Goal: Transaction & Acquisition: Purchase product/service

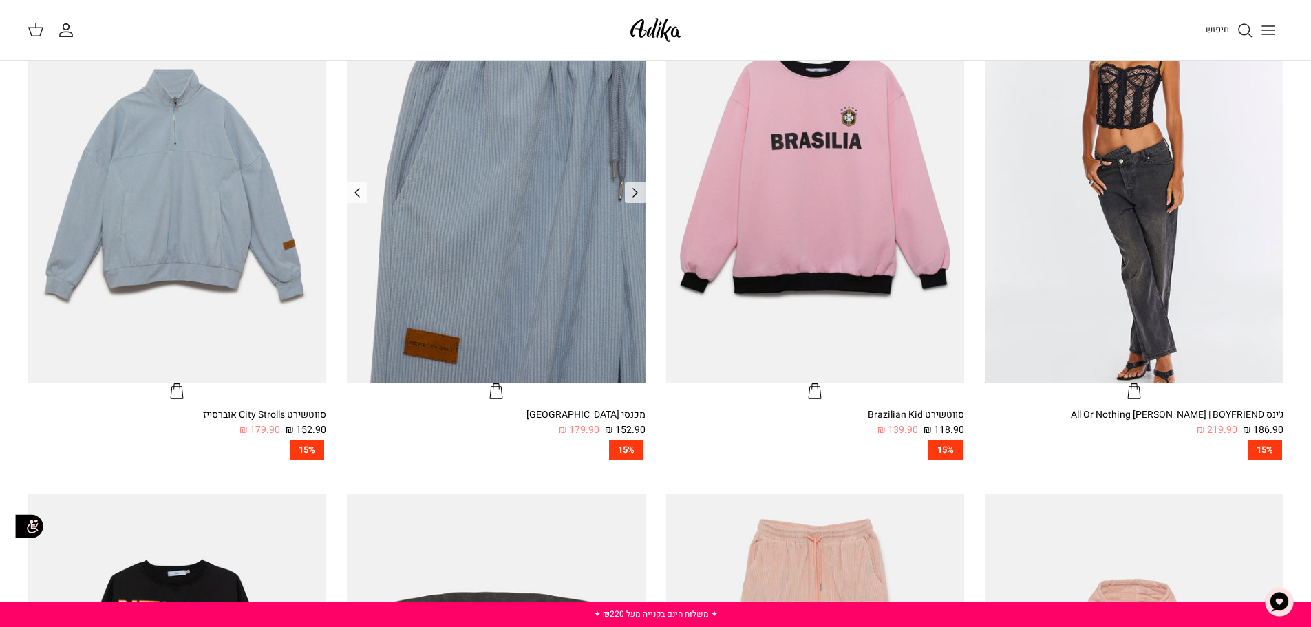
scroll to position [413, 0]
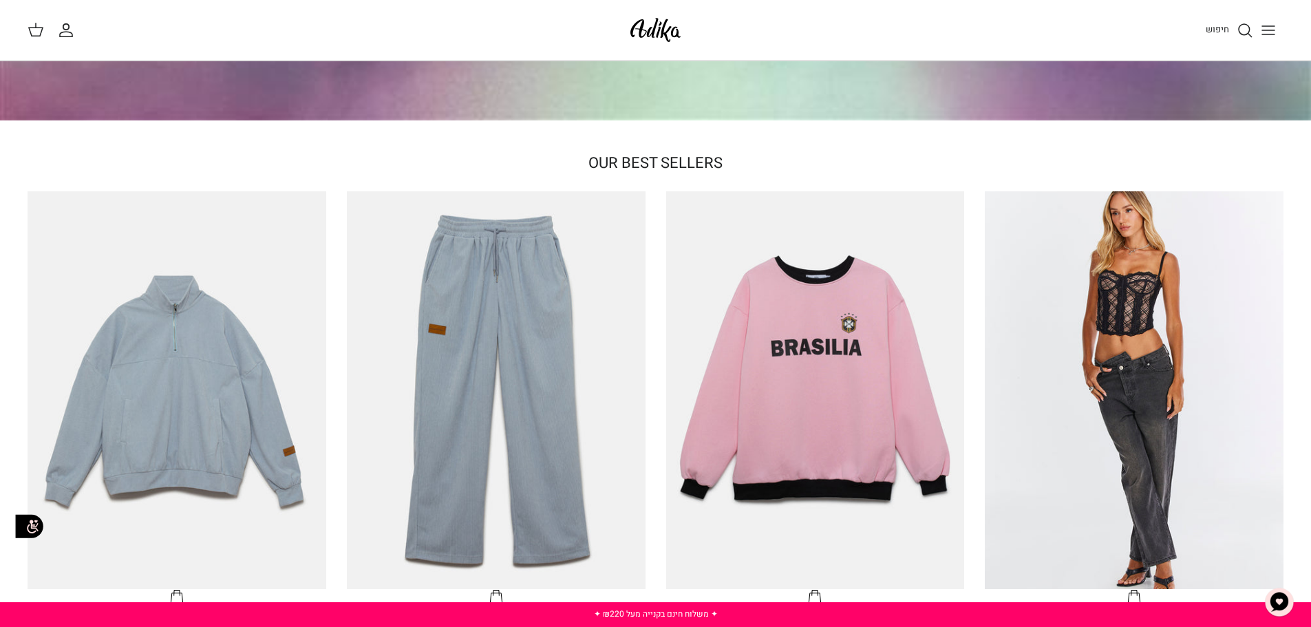
click at [68, 31] on icon "החשבון שלי" at bounding box center [66, 30] width 17 height 17
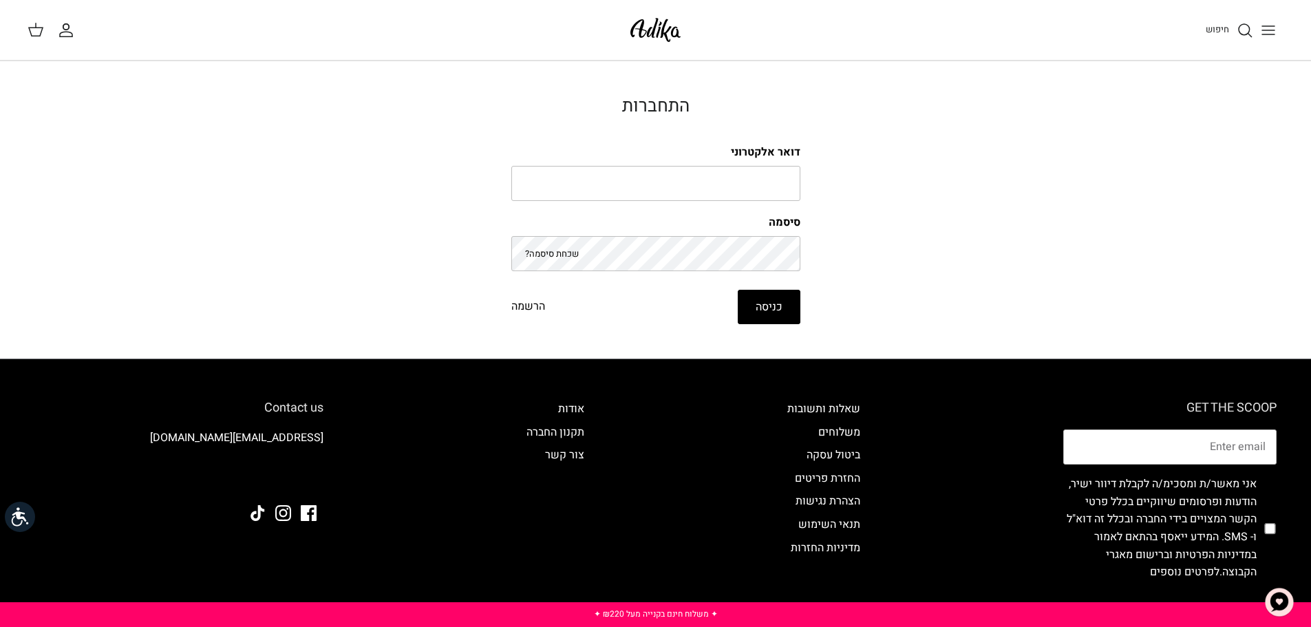
click at [691, 202] on form "דואר אלקטרוני סיסמה שכחת סיסמה? כניסה הרשמה" at bounding box center [655, 234] width 289 height 180
click at [690, 191] on input "דואר אלקטרוני" at bounding box center [655, 184] width 289 height 36
click at [1267, 28] on icon "Toggle menu" at bounding box center [1268, 30] width 17 height 17
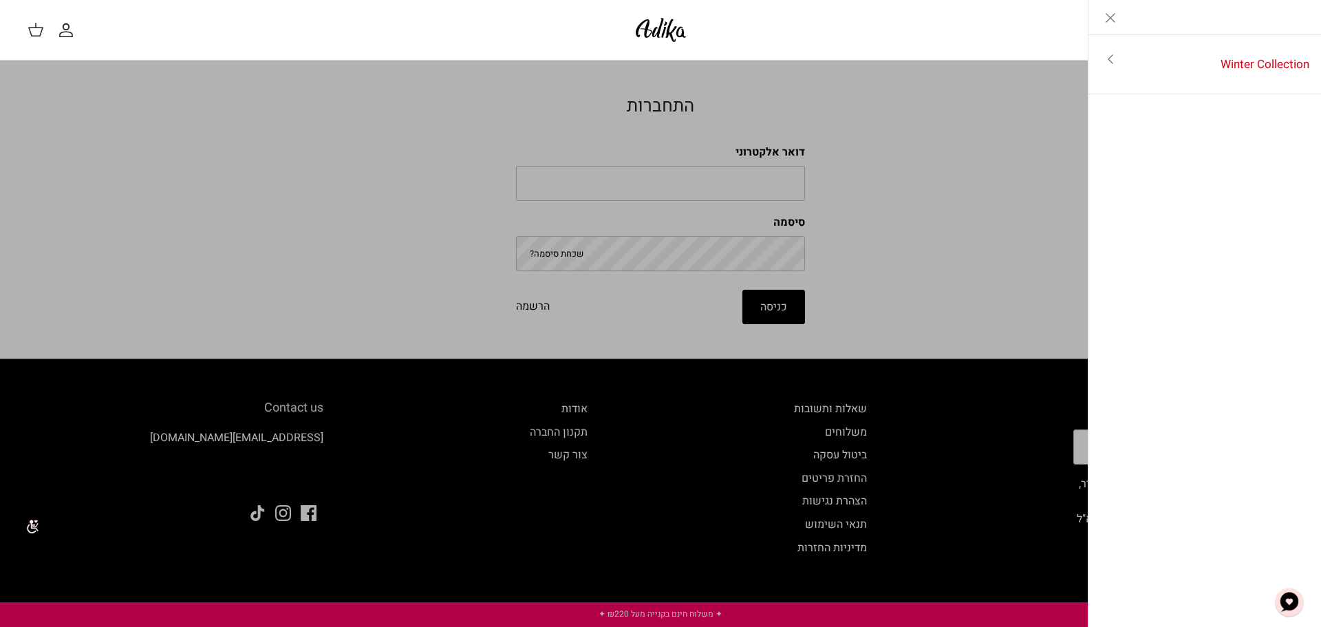
click at [1106, 14] on line "Close" at bounding box center [1110, 18] width 8 height 8
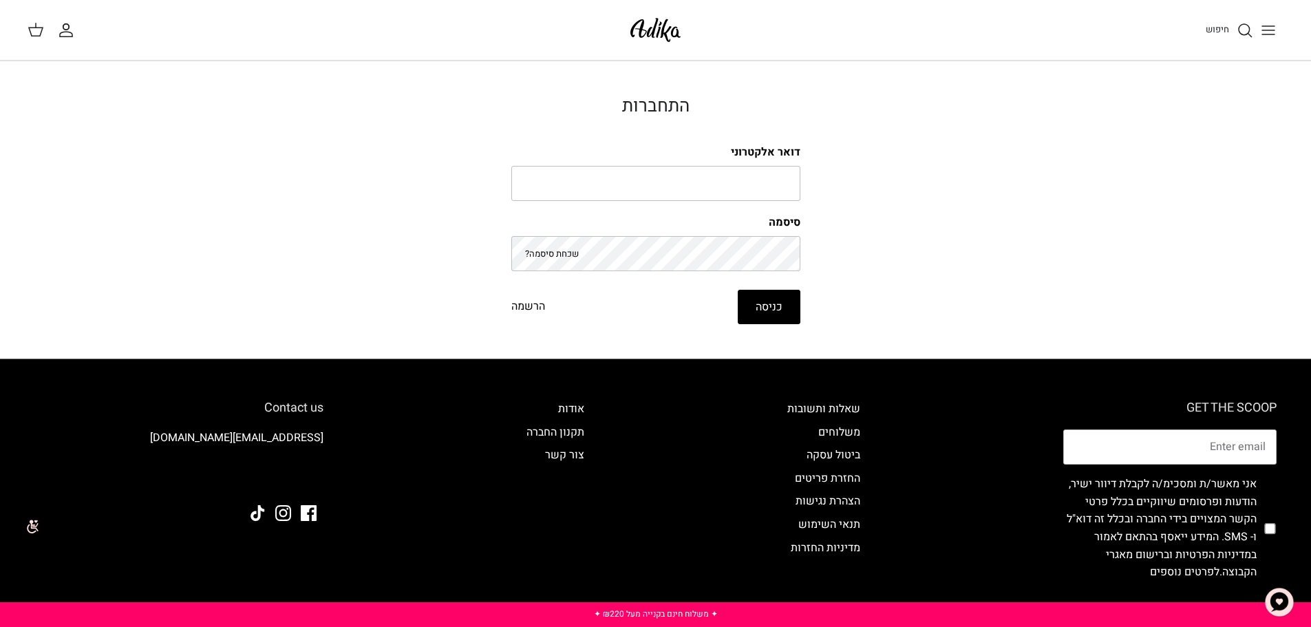
click at [1264, 26] on line "Toggle menu" at bounding box center [1268, 26] width 12 height 0
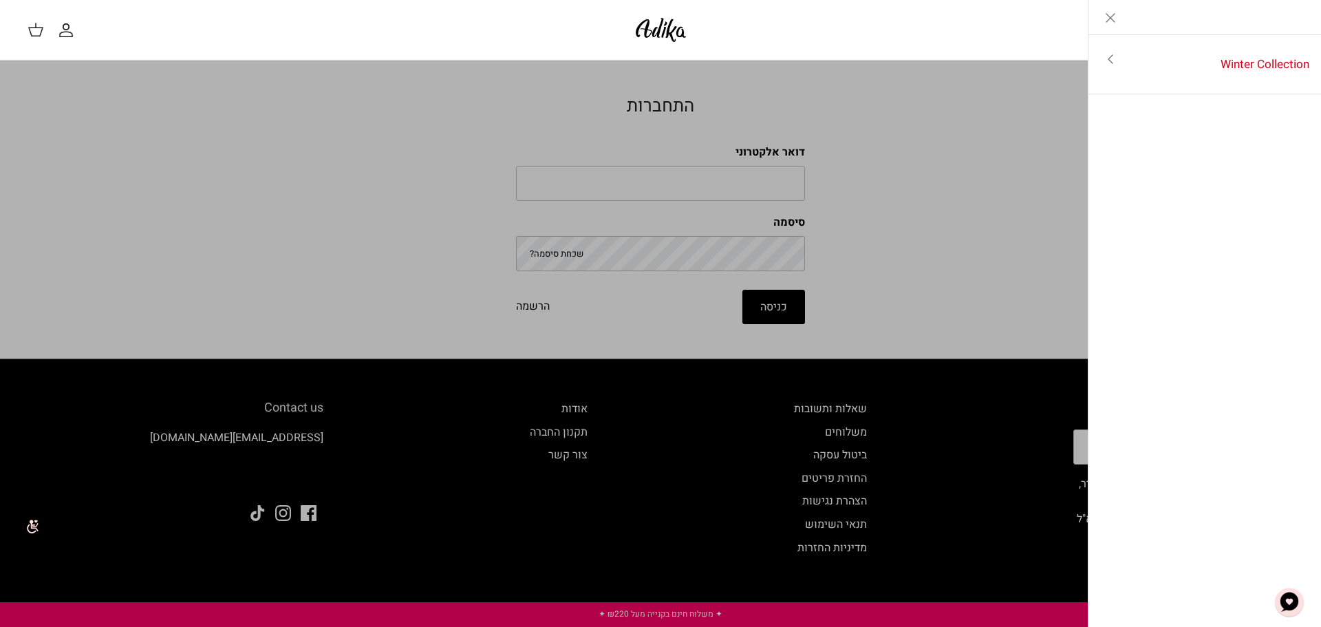
click at [625, 18] on div "חיפוש החשבון שלי חיפוש" at bounding box center [660, 30] width 1321 height 61
click at [651, 27] on img at bounding box center [661, 30] width 58 height 32
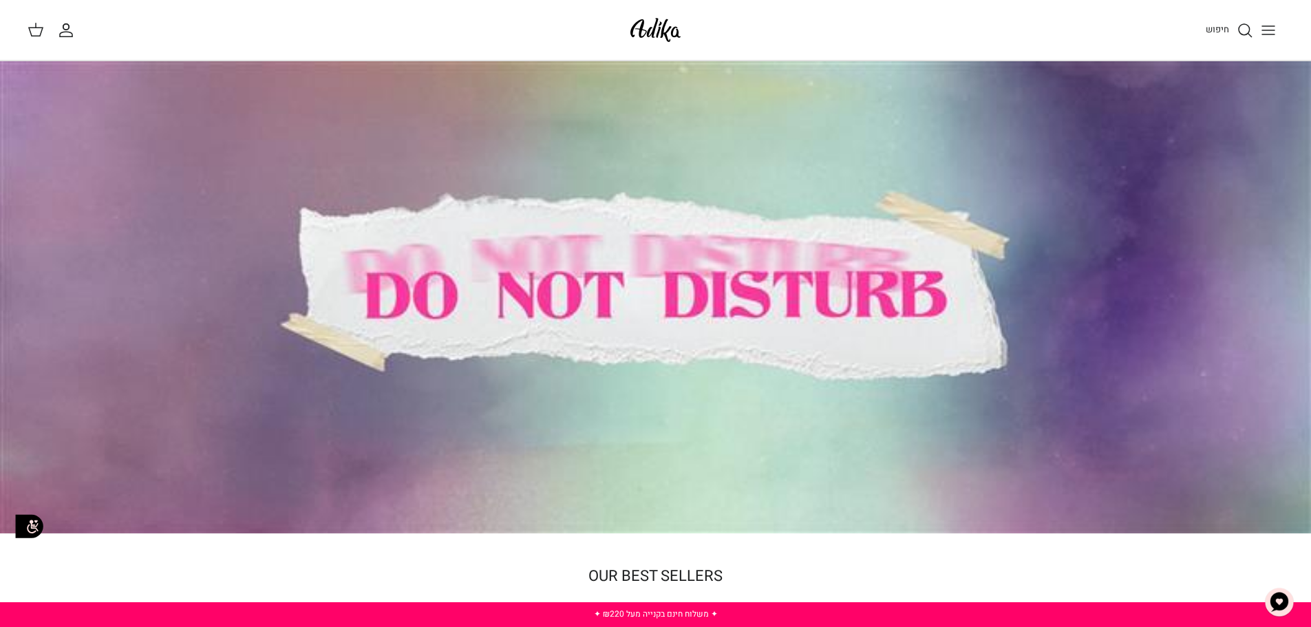
click at [1271, 31] on icon "Toggle menu" at bounding box center [1268, 30] width 17 height 17
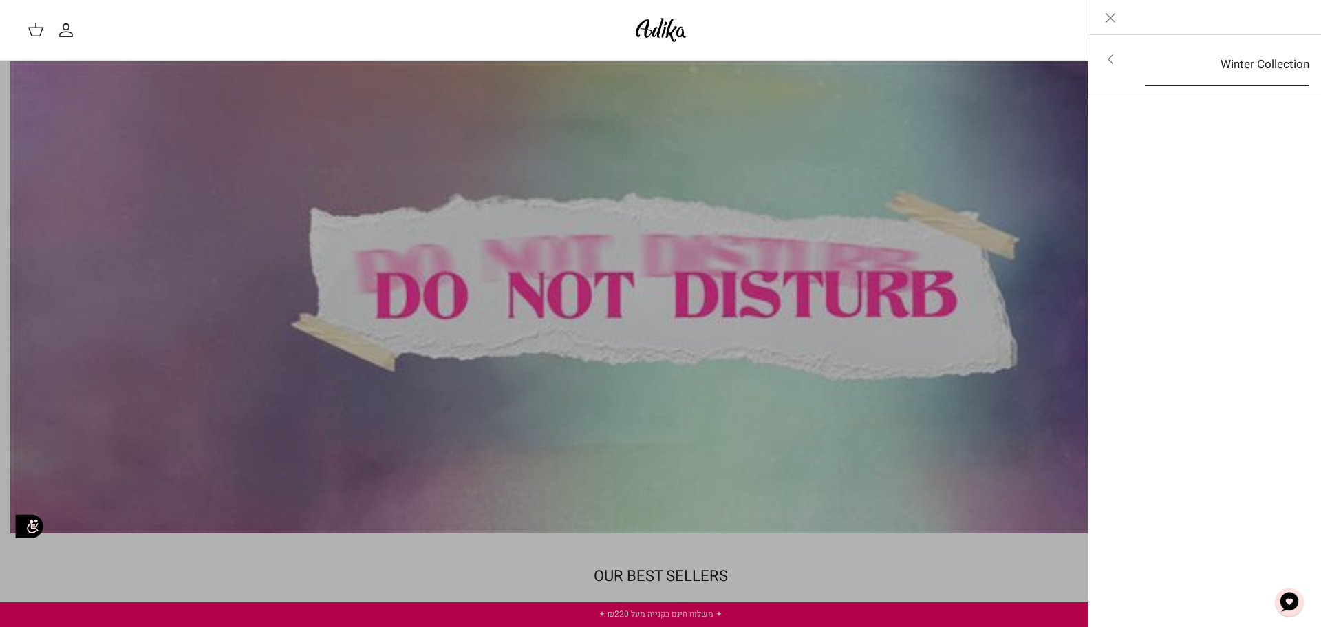
click at [1258, 54] on link "Winter Collection" at bounding box center [1226, 64] width 189 height 43
click at [1252, 60] on link "לכל הפריטים" at bounding box center [1204, 60] width 219 height 34
